Goal: Task Accomplishment & Management: Manage account settings

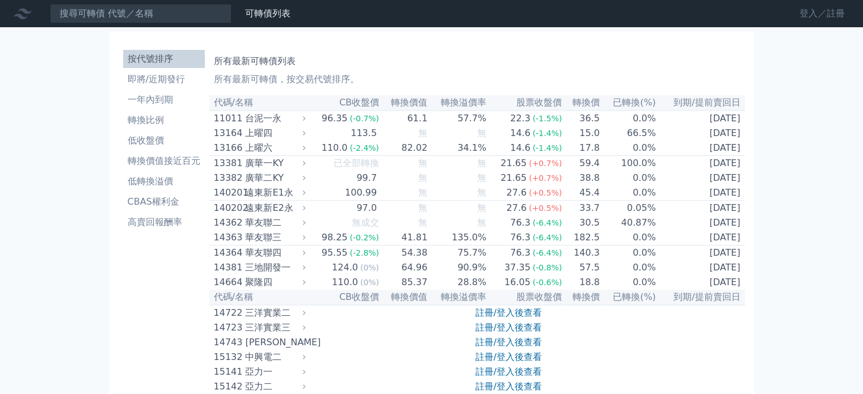
click at [828, 16] on link "登入／註冊" at bounding box center [822, 14] width 64 height 18
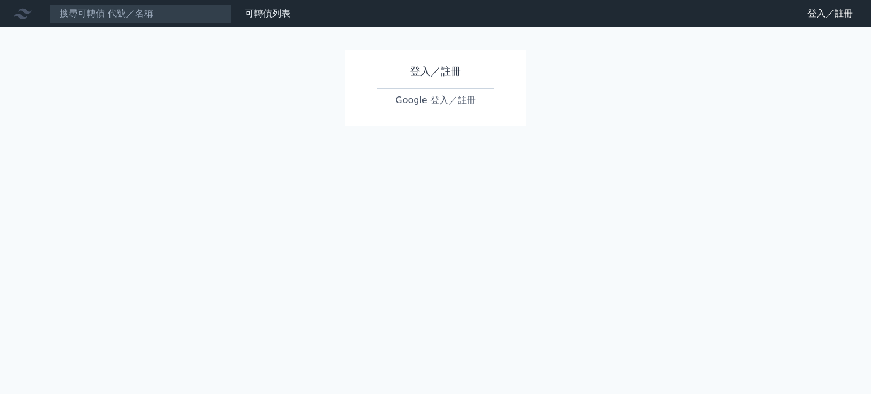
click at [448, 102] on link "Google 登入／註冊" at bounding box center [436, 100] width 118 height 24
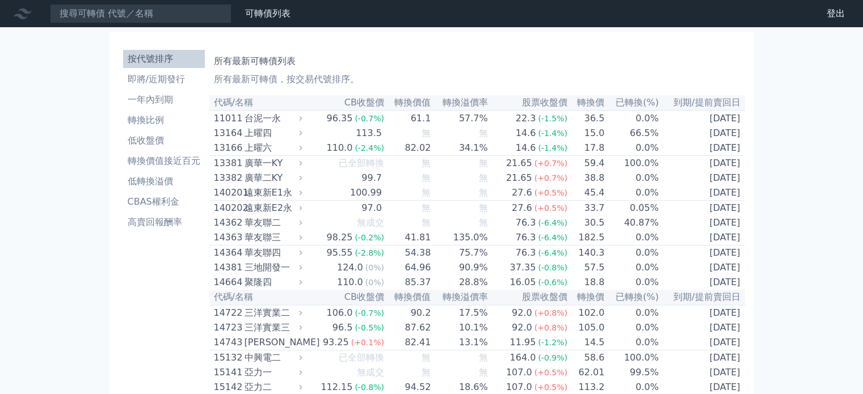
click at [159, 77] on li "即將/近期發行" at bounding box center [164, 80] width 82 height 14
